Goal: Find specific page/section: Find specific page/section

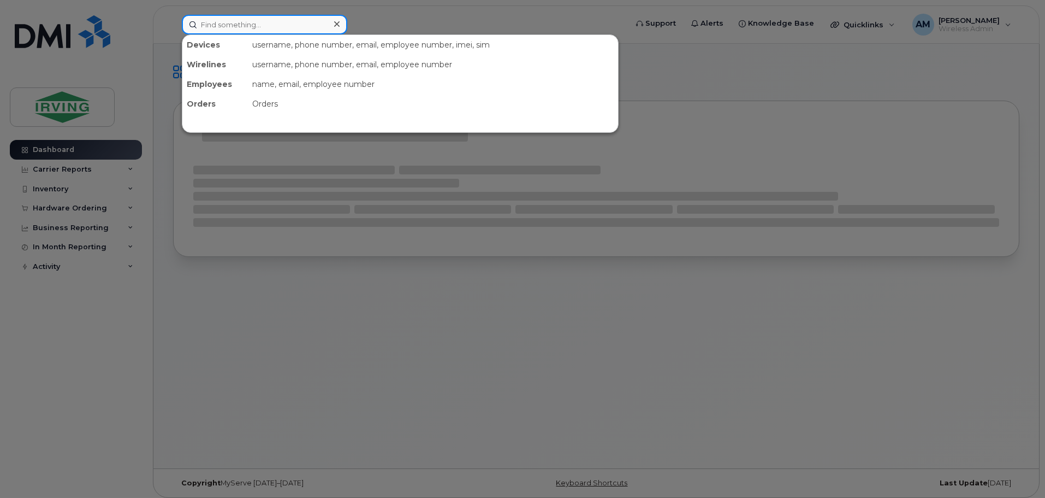
paste input "[PHONE_NUMBER]"
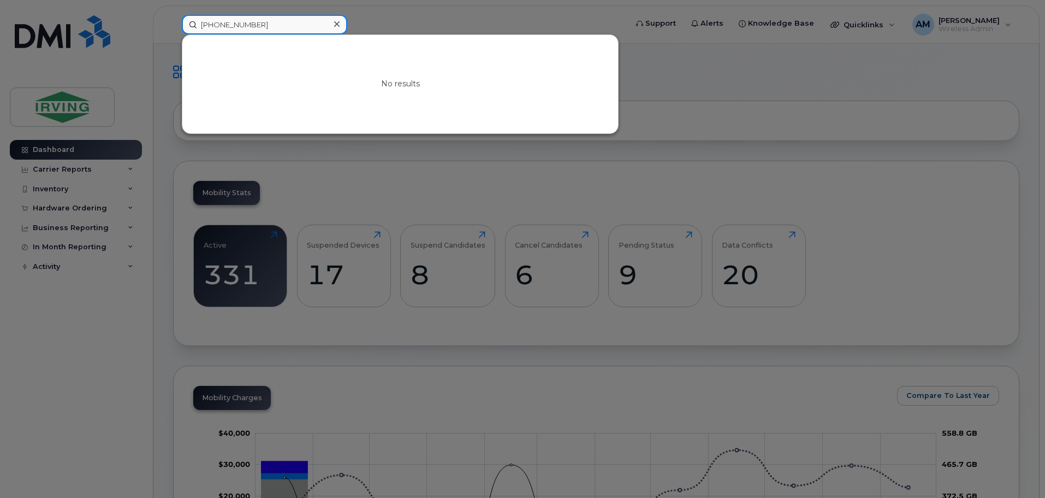
click at [221, 27] on input "[PHONE_NUMBER]" at bounding box center [264, 25] width 165 height 20
click at [204, 23] on input "([PHONE_NUMBER]" at bounding box center [264, 25] width 165 height 20
click at [285, 20] on input "[PHONE_NUMBER]" at bounding box center [264, 25] width 165 height 20
type input "[PHONE_NUMBER]"
click at [340, 25] on div at bounding box center [337, 24] width 16 height 16
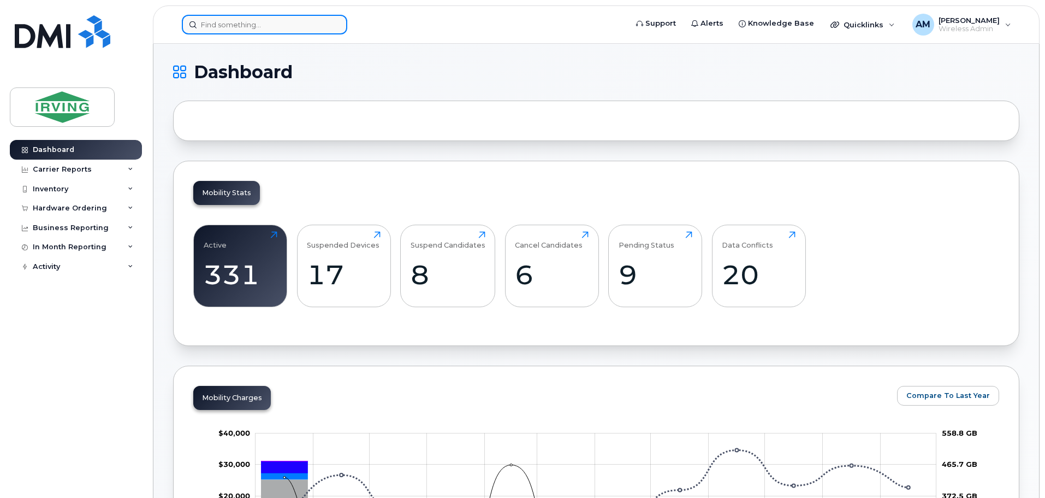
click at [251, 28] on input at bounding box center [264, 25] width 165 height 20
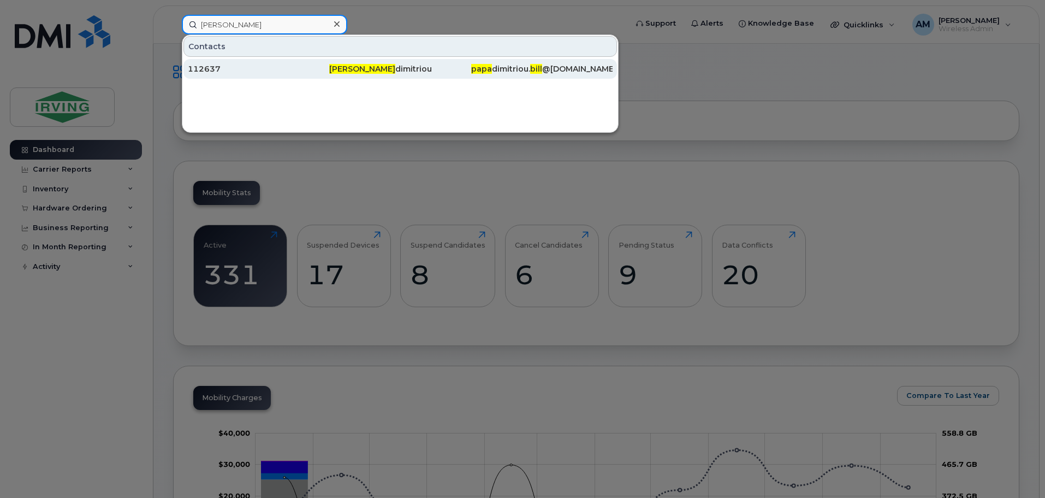
type input "[PERSON_NAME]"
click at [373, 69] on div "[PERSON_NAME] [PERSON_NAME]" at bounding box center [399, 68] width 141 height 11
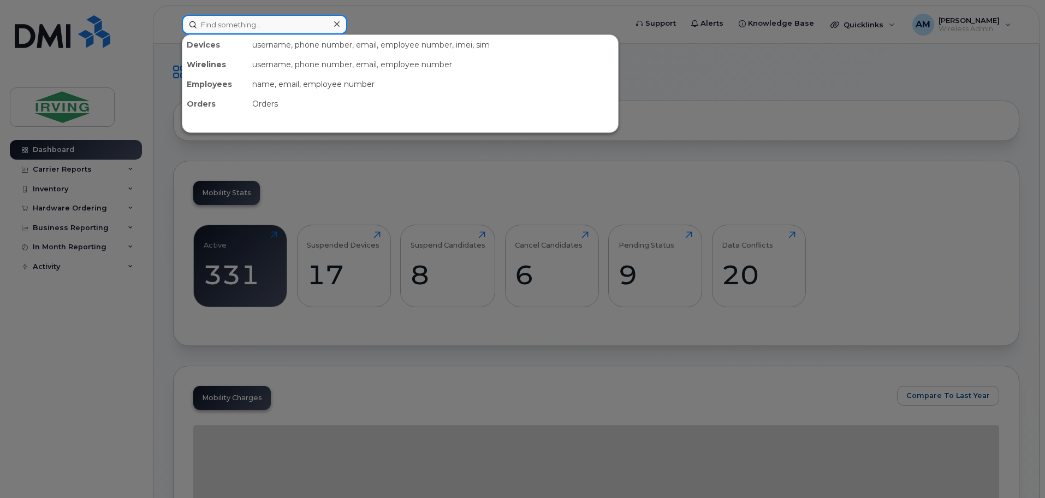
click at [244, 28] on input at bounding box center [264, 25] width 165 height 20
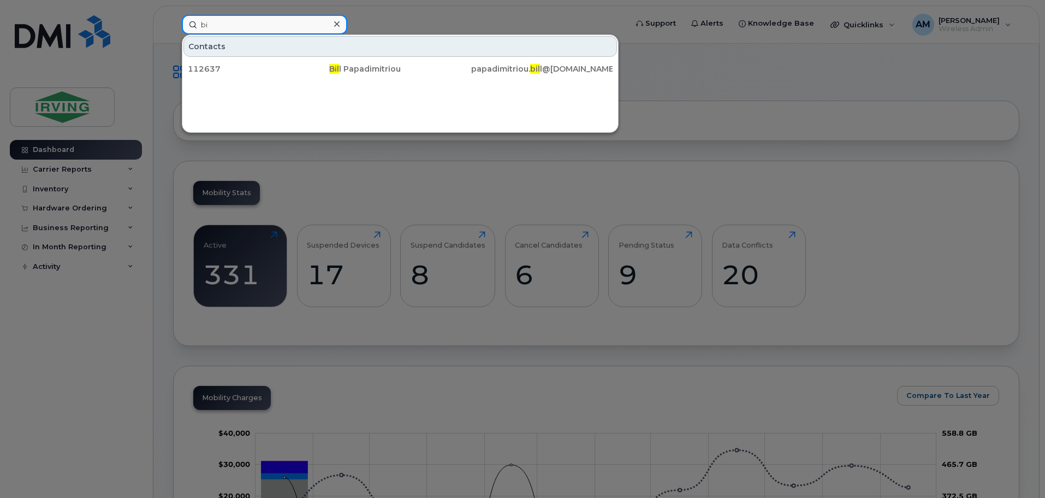
type input "b"
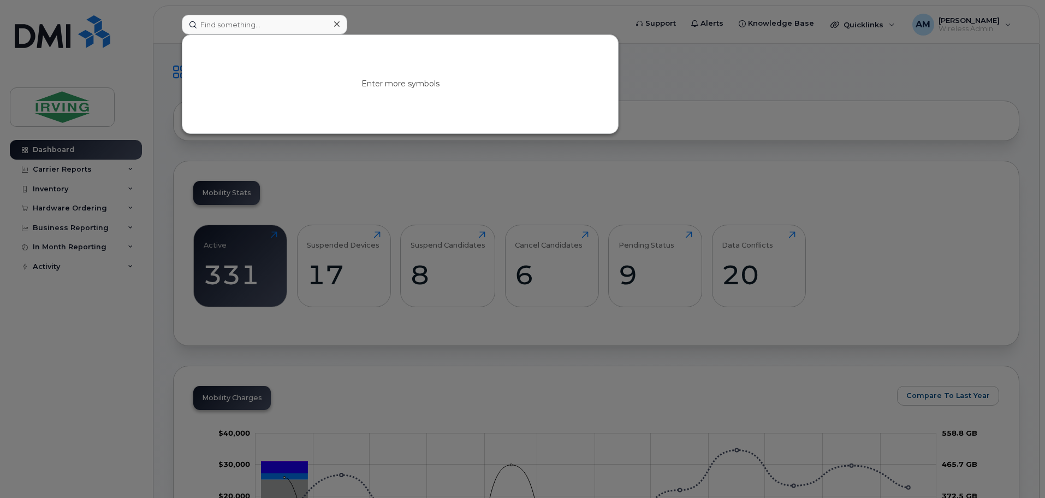
click at [779, 111] on div at bounding box center [522, 249] width 1045 height 498
paste input "4164188387"
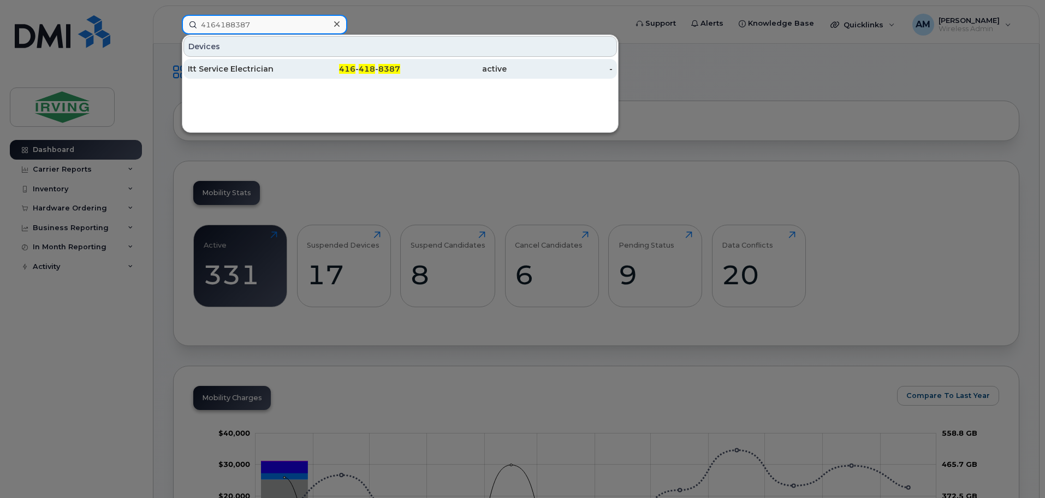
type input "4164188387"
click at [259, 69] on div "Itt Service Electrician" at bounding box center [241, 68] width 107 height 11
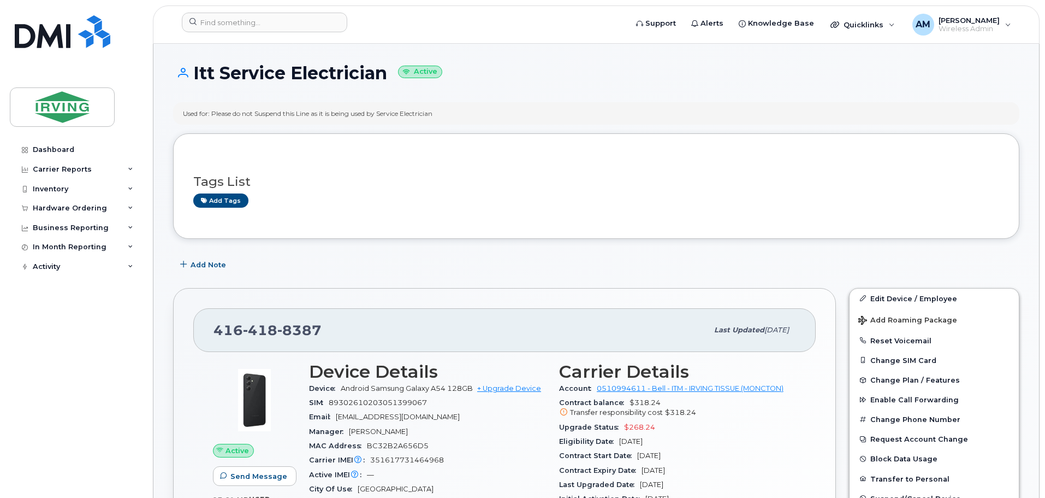
click at [824, 80] on h1 "Itt Service Electrician Active" at bounding box center [596, 72] width 847 height 19
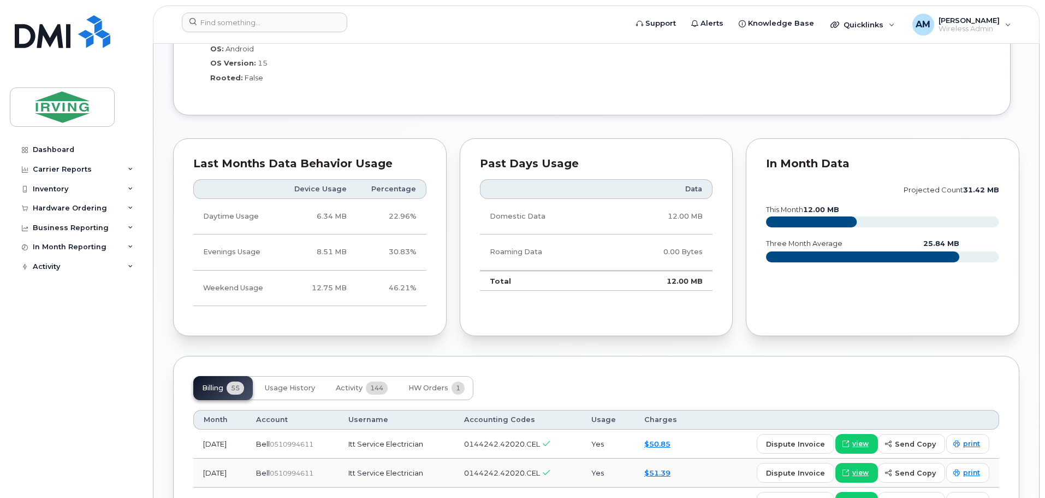
scroll to position [655, 0]
